Goal: Transaction & Acquisition: Download file/media

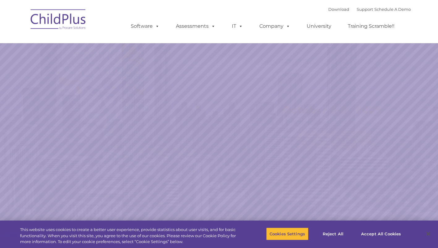
select select "MEDIUM"
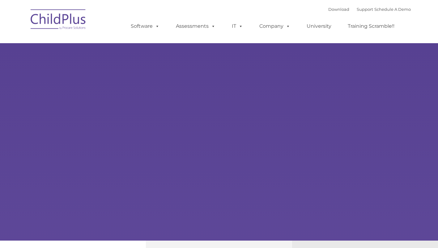
type input ""
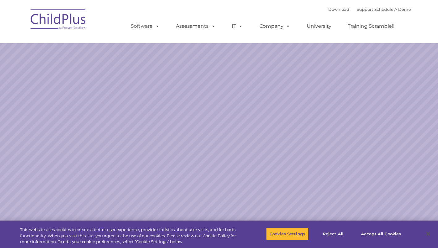
select select "MEDIUM"
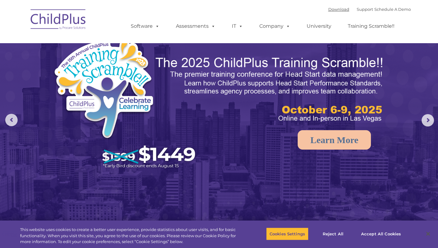
click at [329, 11] on link "Download" at bounding box center [338, 9] width 21 height 5
